Goal: Information Seeking & Learning: Learn about a topic

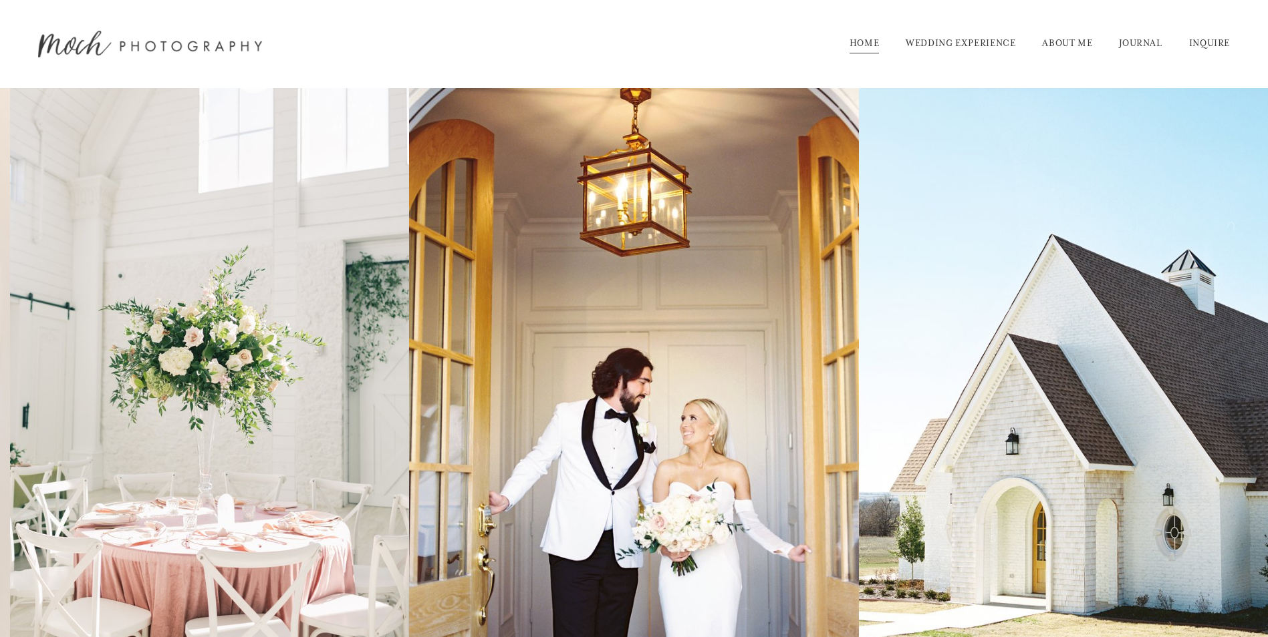
click at [1210, 41] on link "INQUIRE" at bounding box center [1209, 43] width 41 height 21
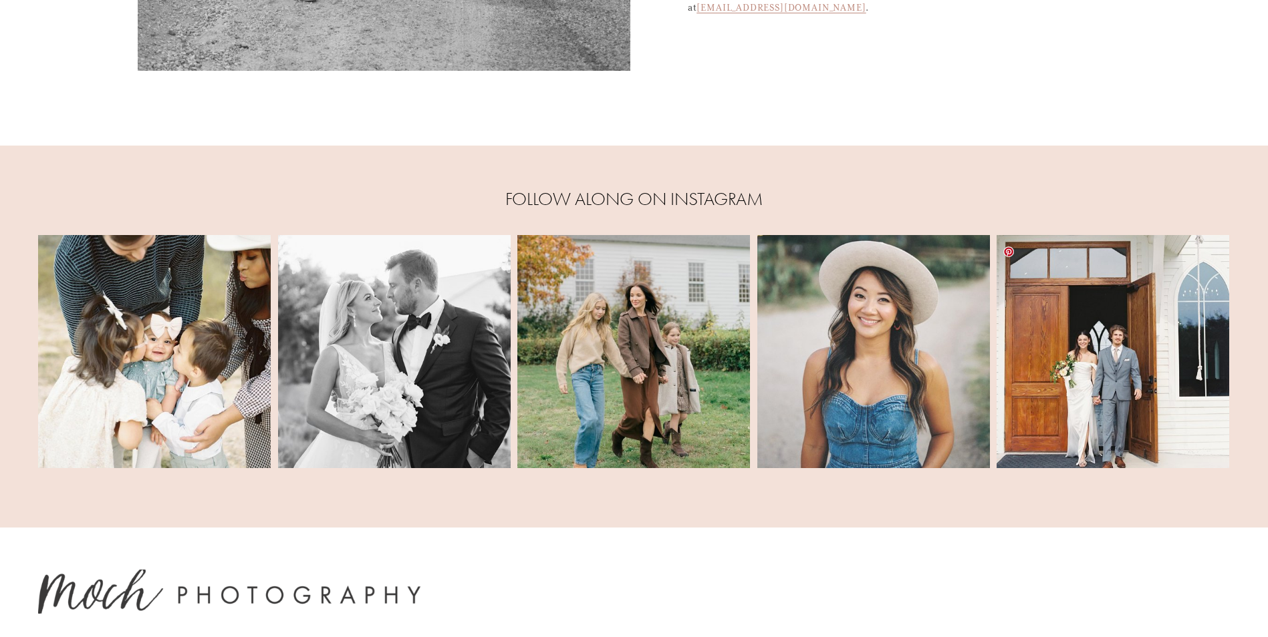
scroll to position [768, 0]
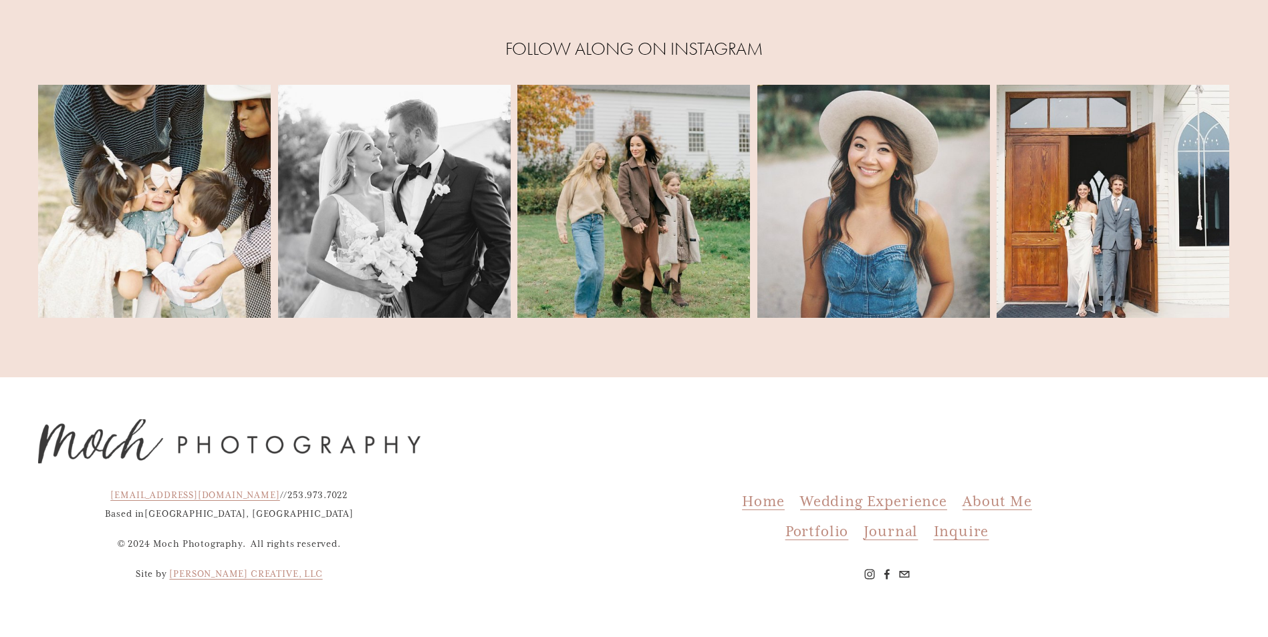
click at [768, 504] on span "Home" at bounding box center [763, 501] width 42 height 18
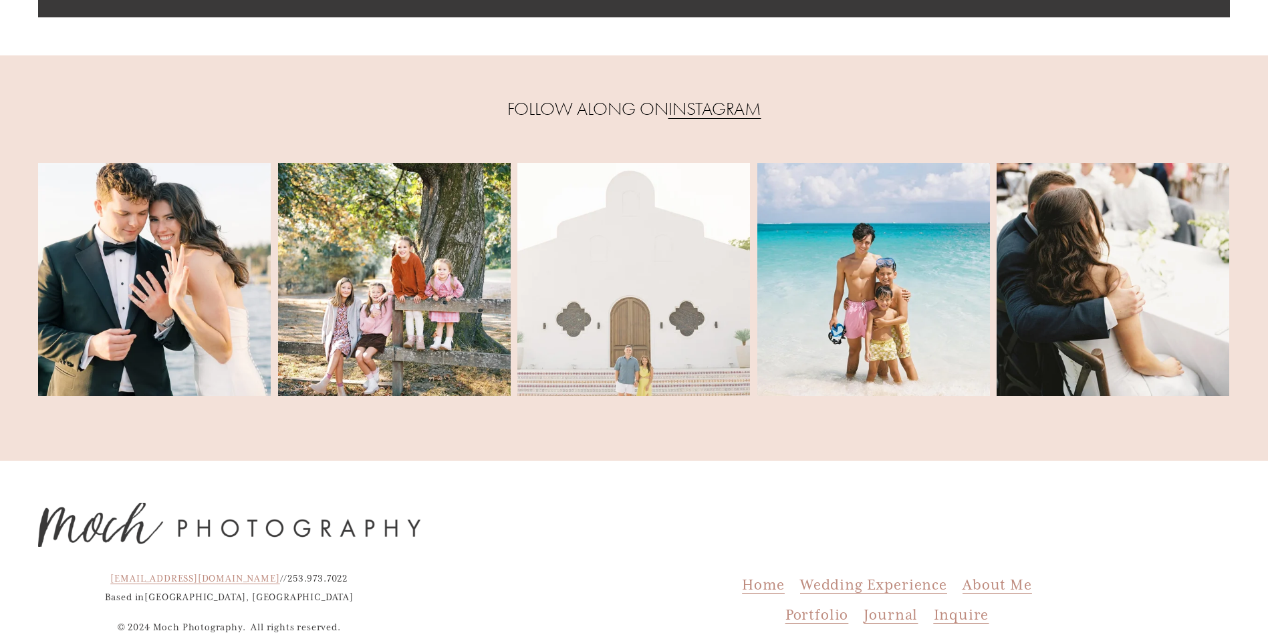
scroll to position [5817, 0]
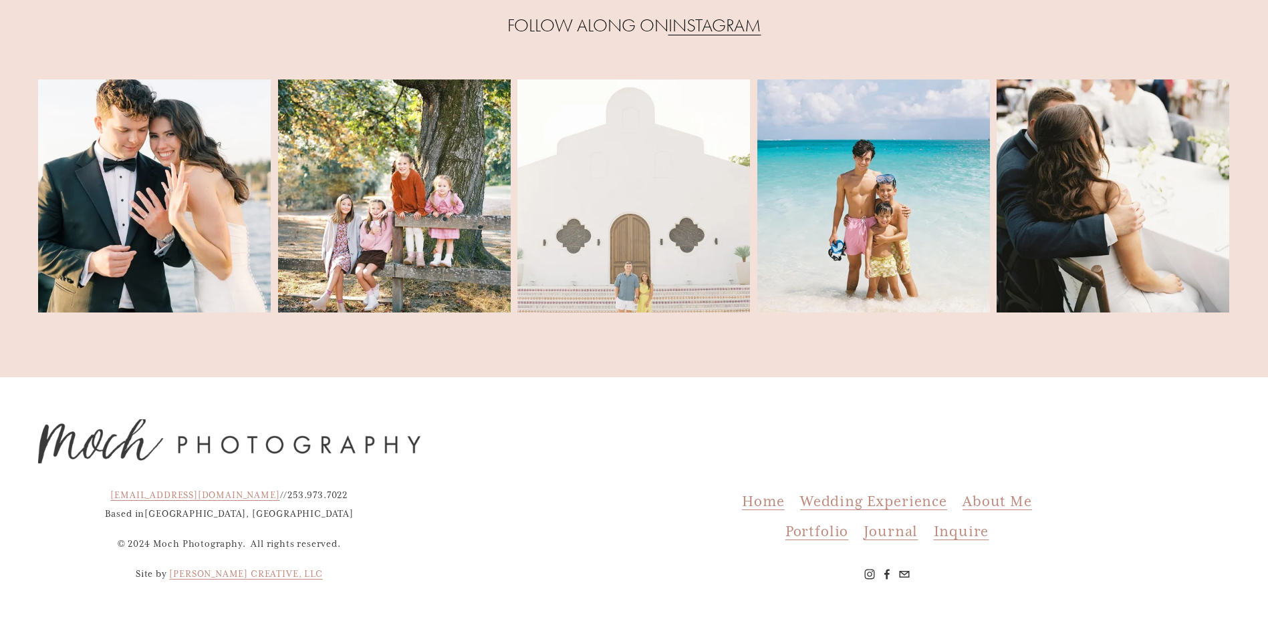
click at [986, 498] on span "About Me" at bounding box center [996, 501] width 69 height 18
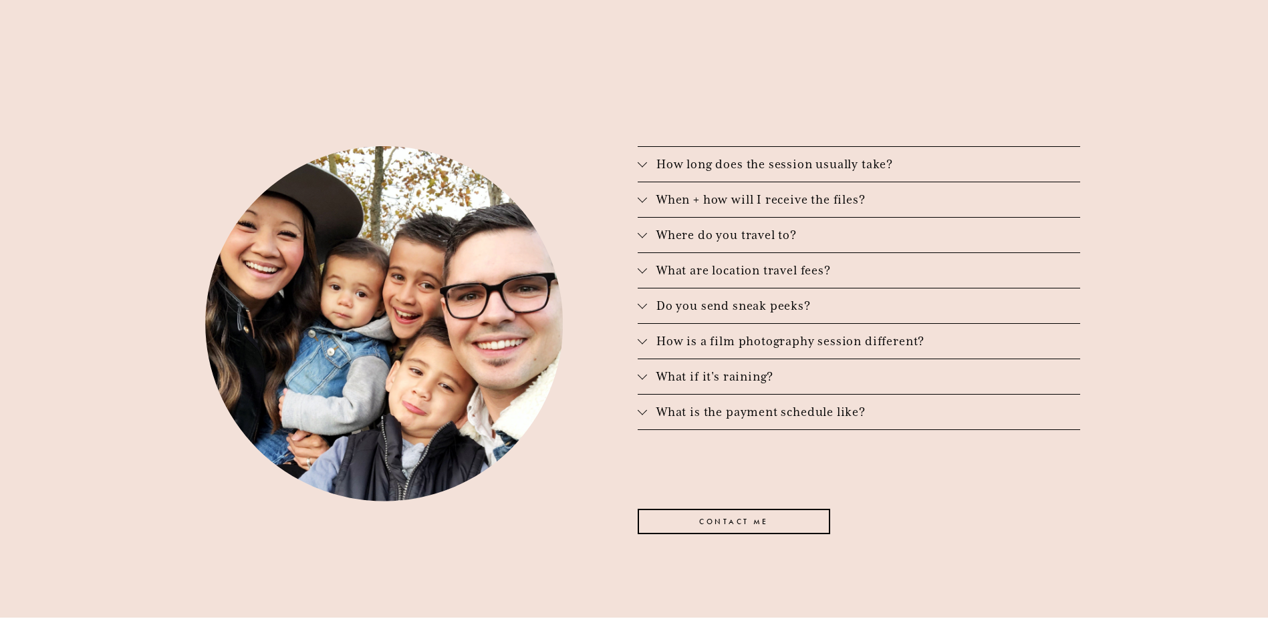
scroll to position [2205, 0]
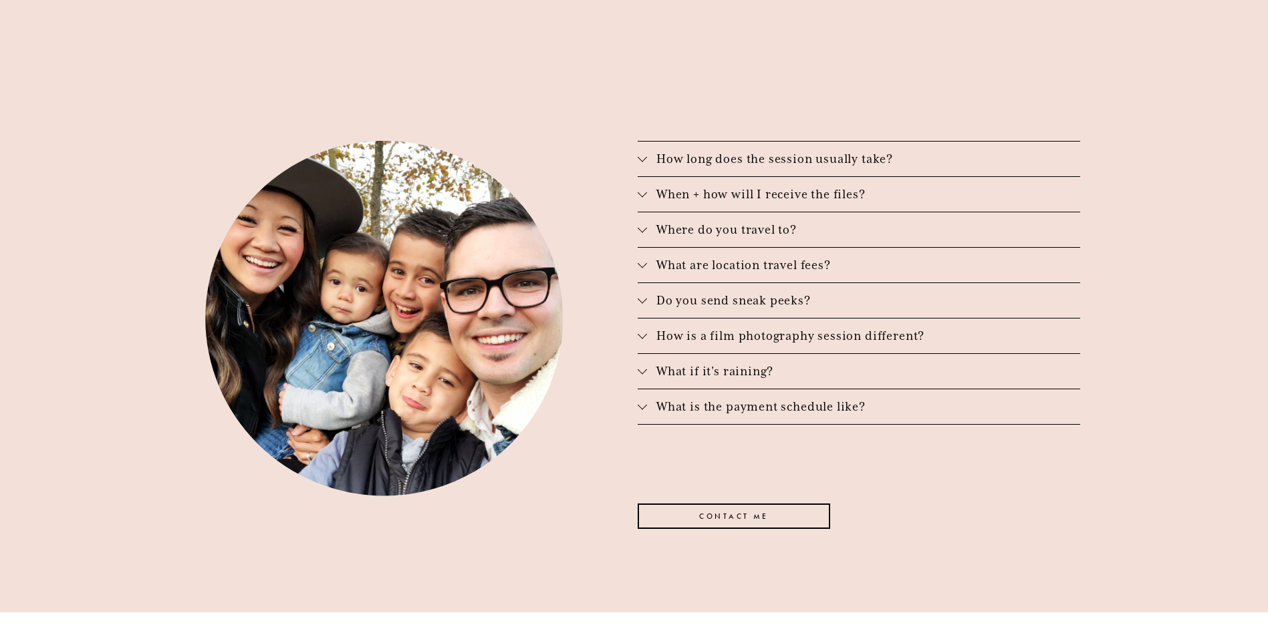
click at [641, 152] on div at bounding box center [641, 156] width 9 height 9
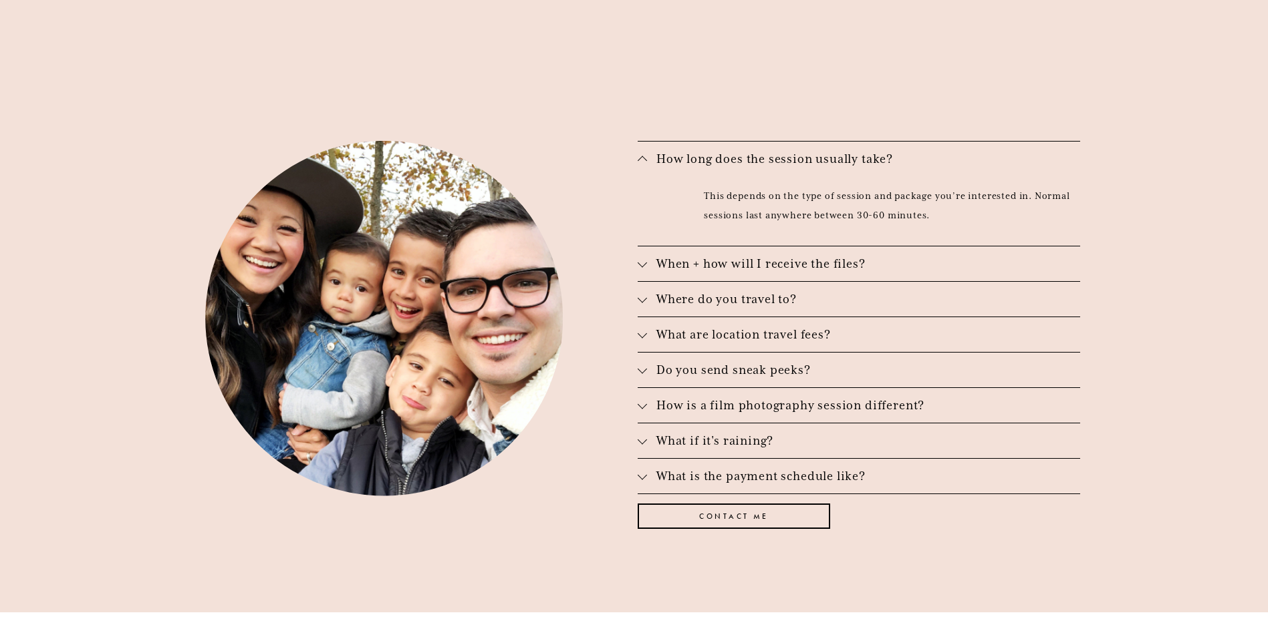
click at [640, 258] on div at bounding box center [641, 262] width 9 height 9
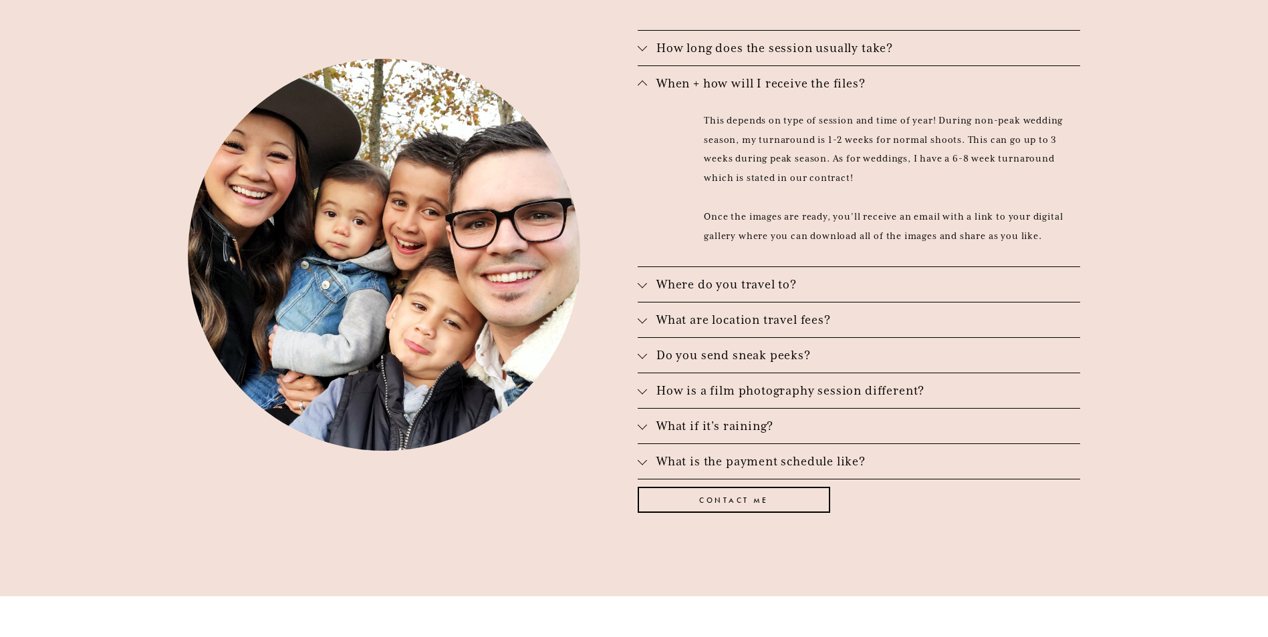
scroll to position [2339, 0]
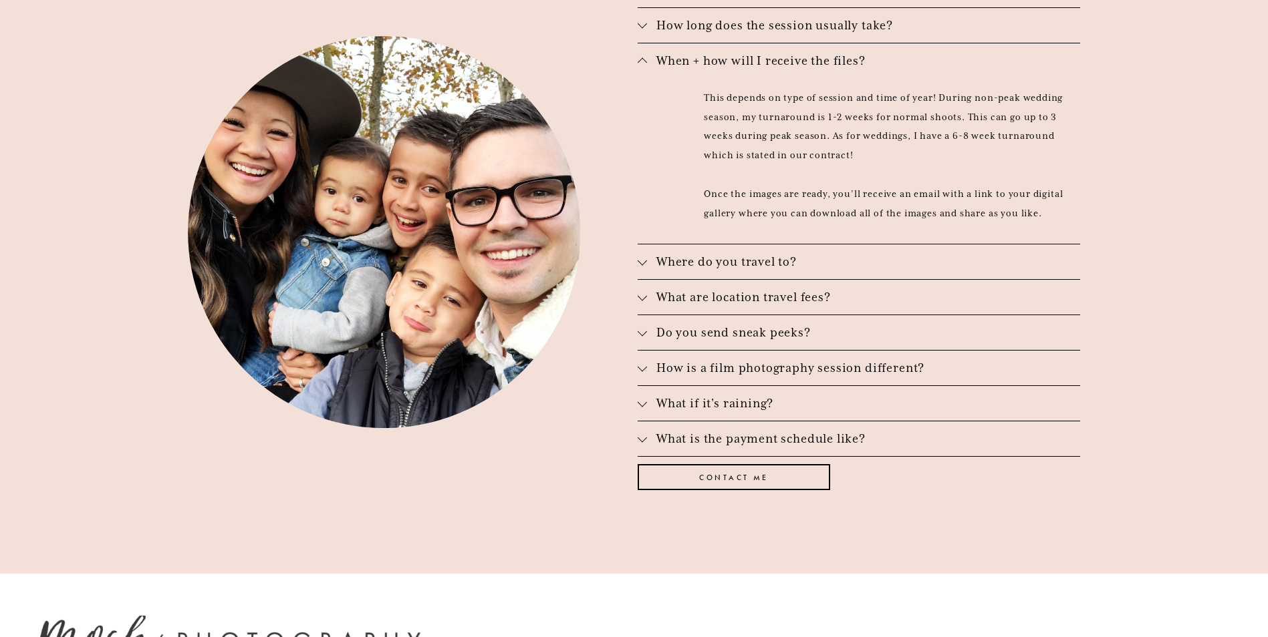
click at [639, 327] on div at bounding box center [641, 331] width 9 height 9
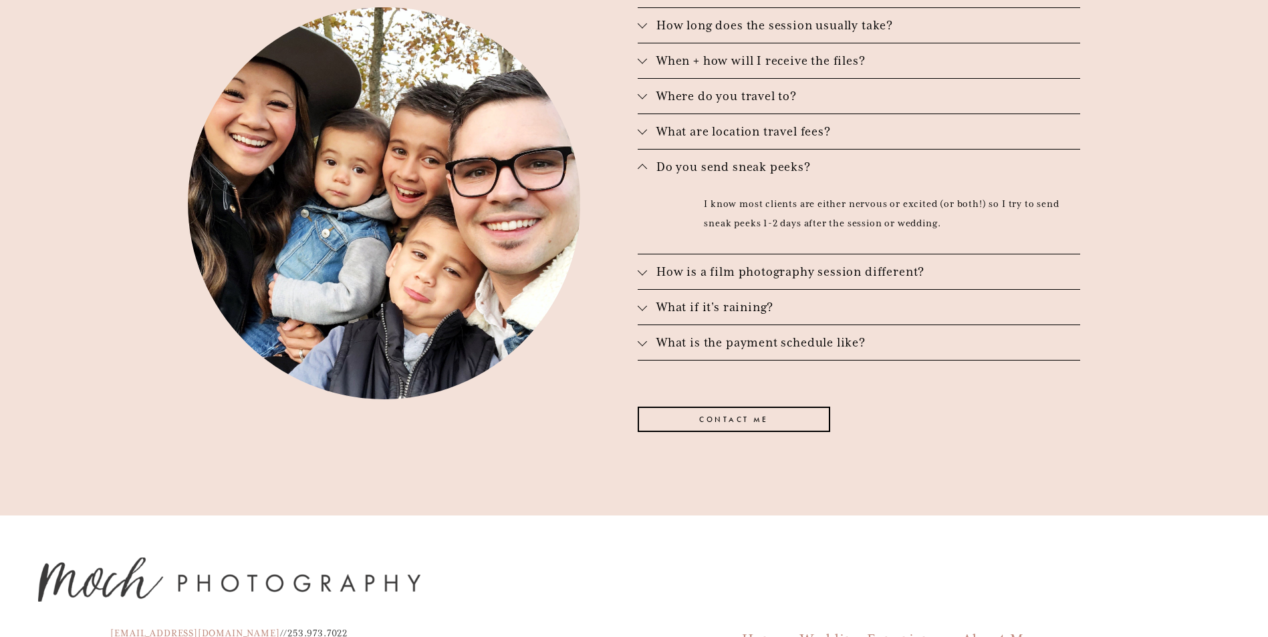
click at [641, 301] on div at bounding box center [641, 305] width 9 height 9
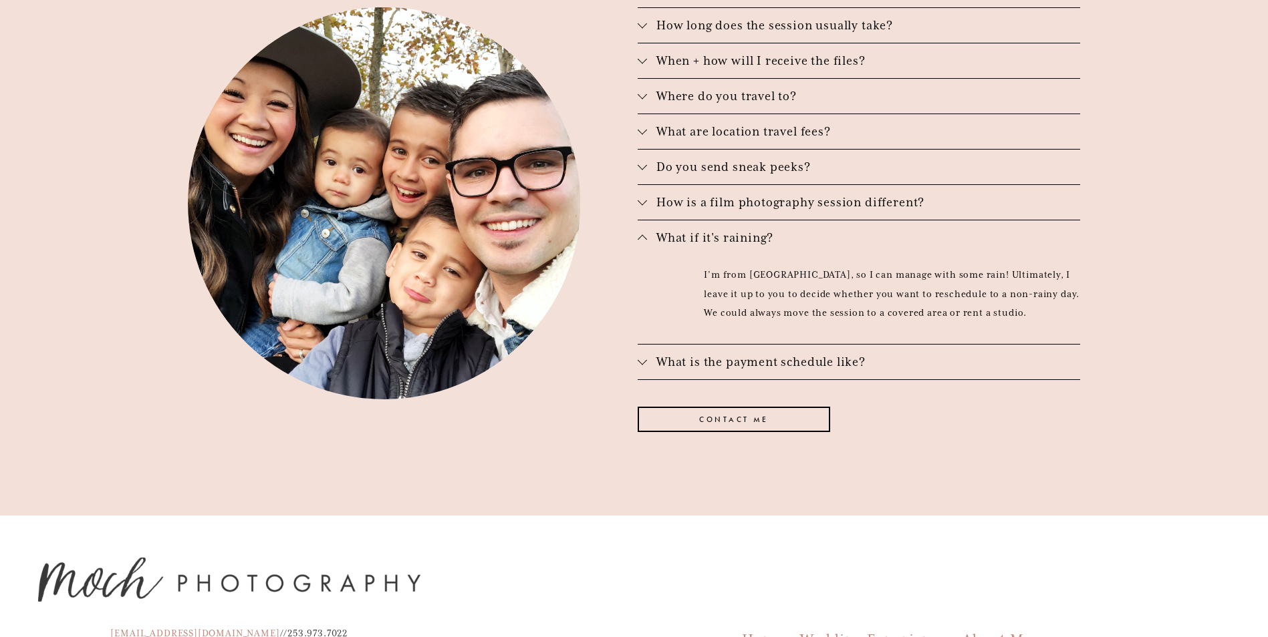
click at [641, 356] on div at bounding box center [641, 360] width 9 height 9
